Goal: Find specific page/section: Find specific page/section

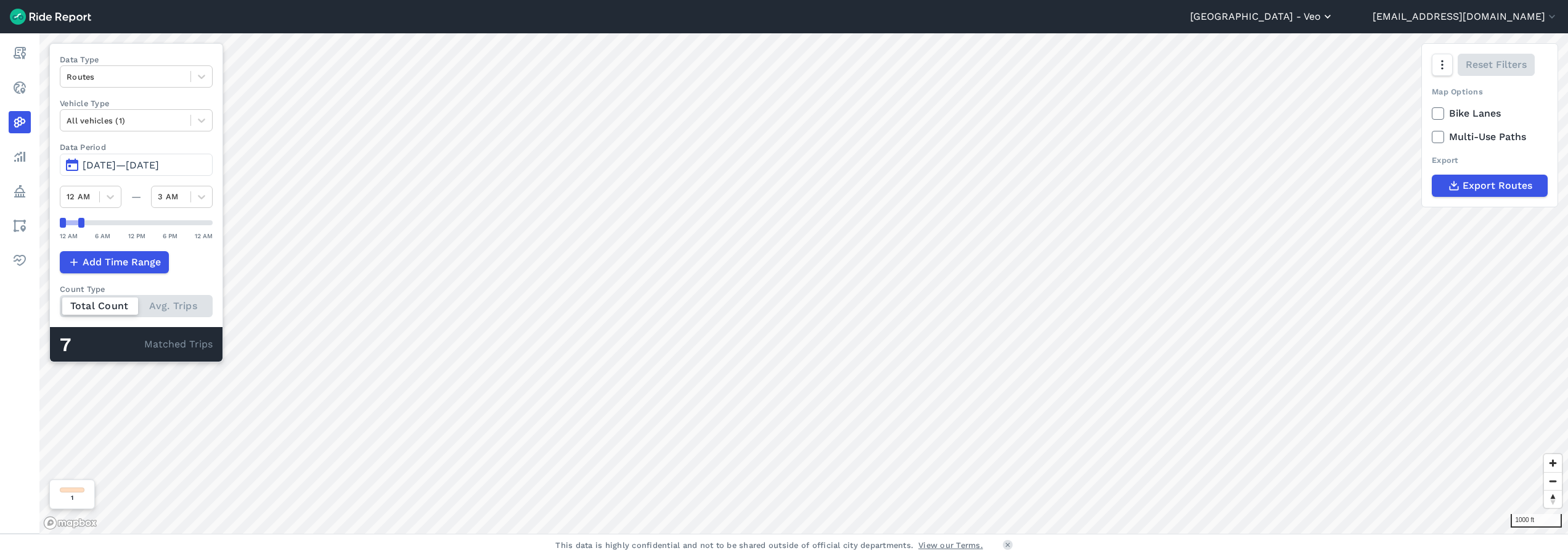
click at [1334, 22] on button "[GEOGRAPHIC_DATA] - Veo" at bounding box center [1261, 17] width 143 height 15
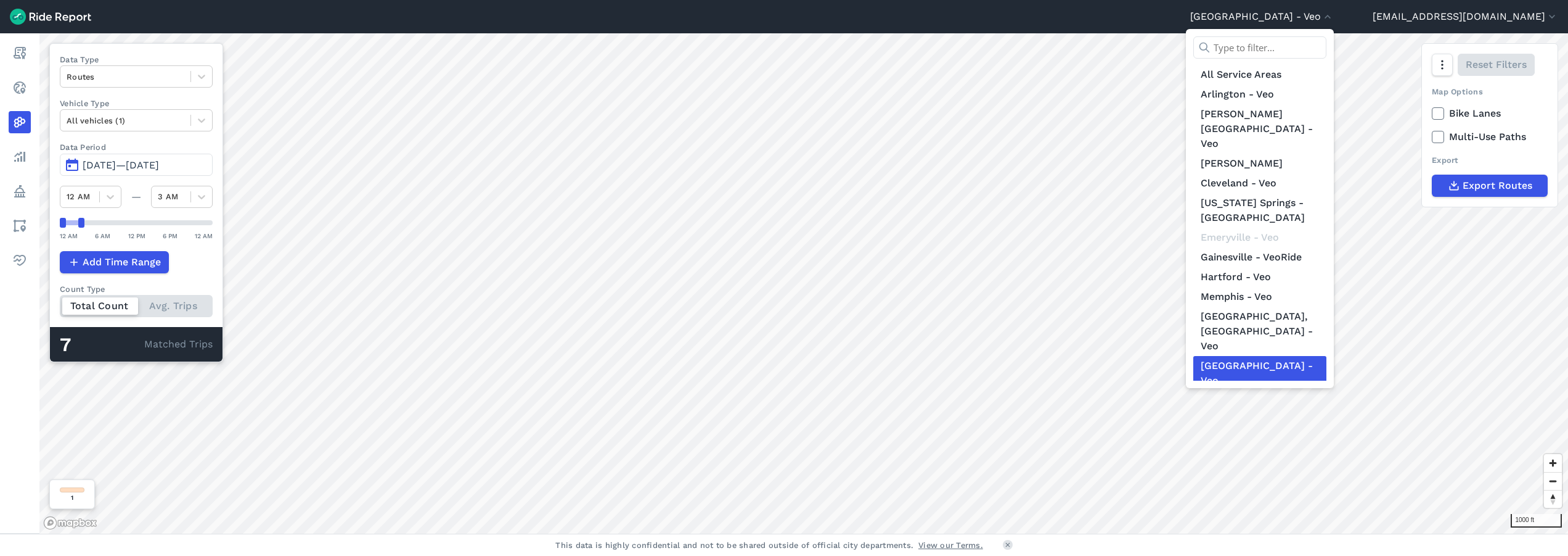
scroll to position [158, 0]
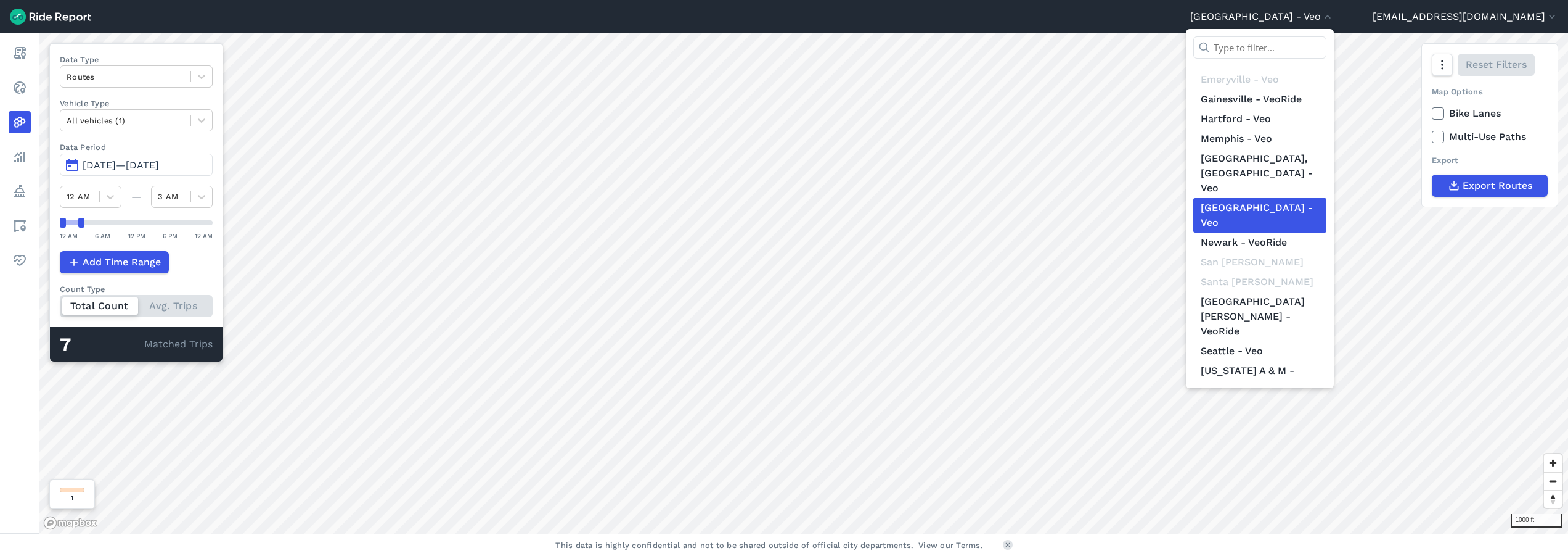
click at [1314, 444] on link "[GEOGRAPHIC_DATA][US_STATE] - VeoRide" at bounding box center [1260, 461] width 133 height 34
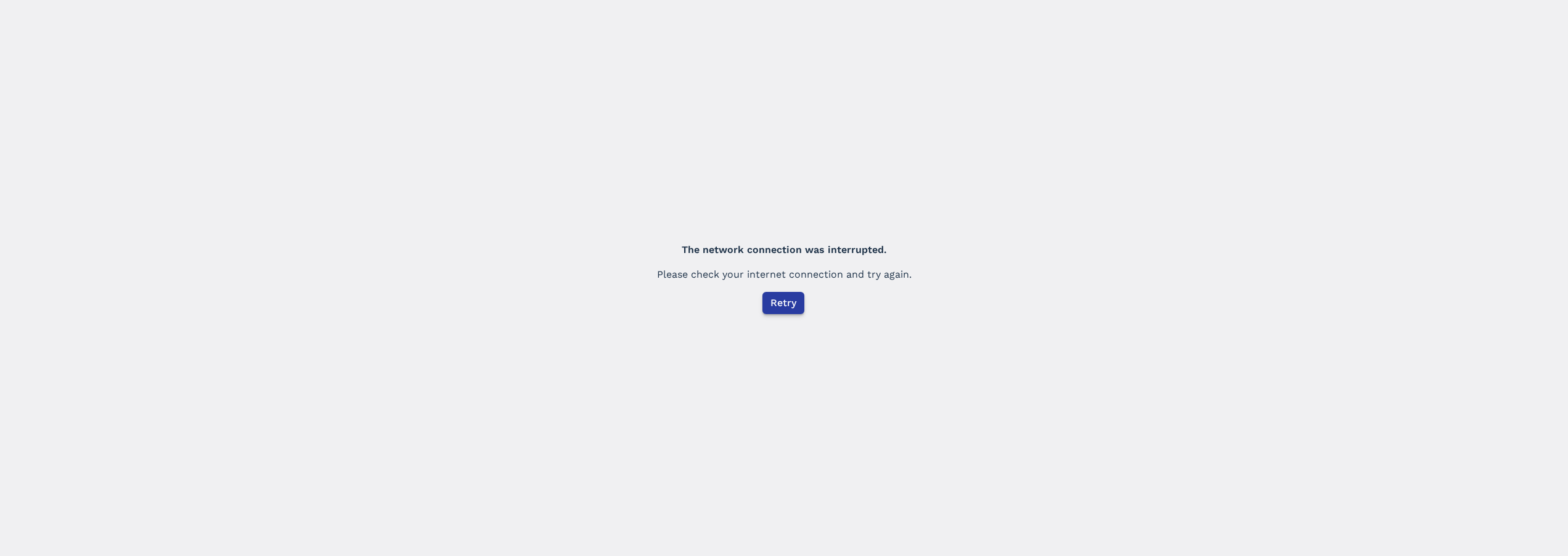
click at [773, 296] on span "Retry" at bounding box center [784, 303] width 26 height 15
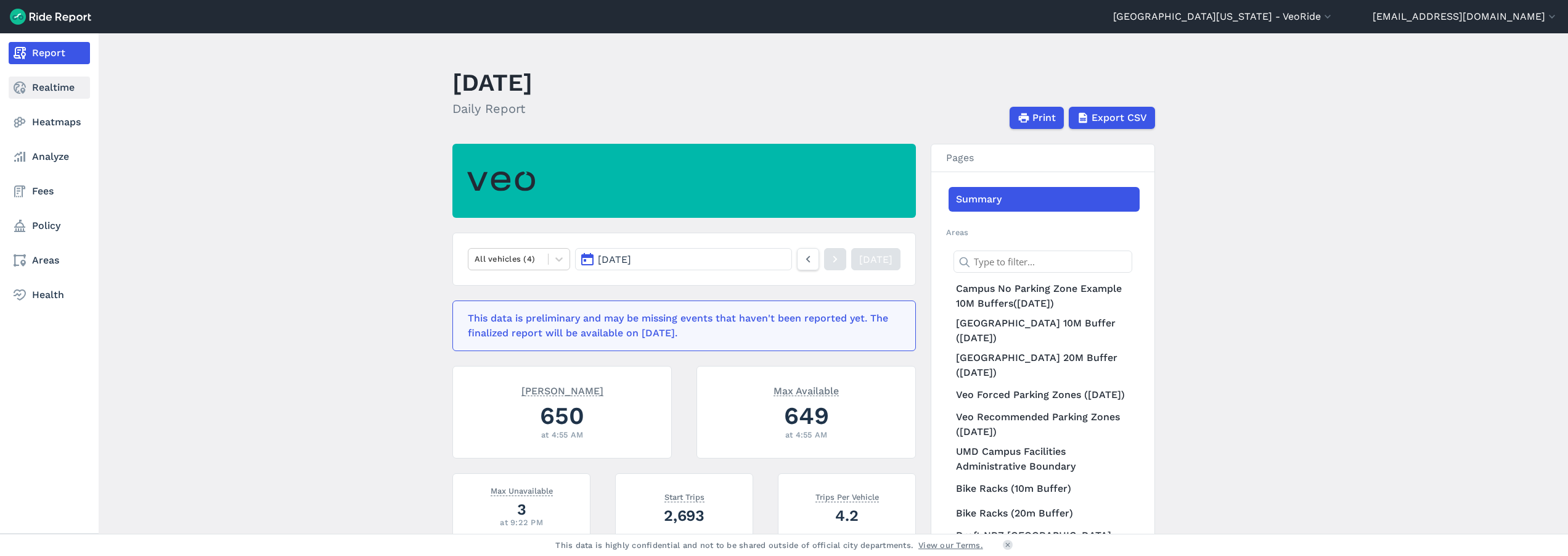
click at [23, 90] on icon at bounding box center [20, 88] width 15 height 15
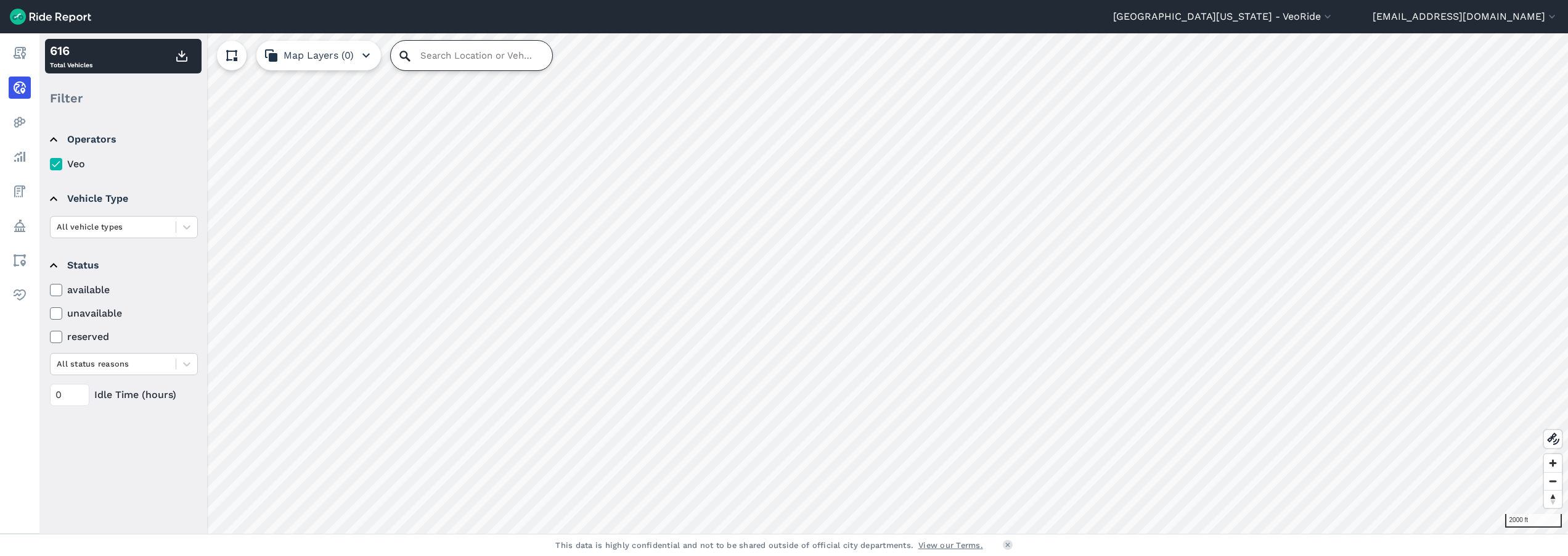
click at [451, 57] on input "Search Location or Vehicles" at bounding box center [471, 55] width 162 height 29
type input "[STREET_ADDRESS][US_STATE][US_STATE]"
